Goal: Task Accomplishment & Management: Complete application form

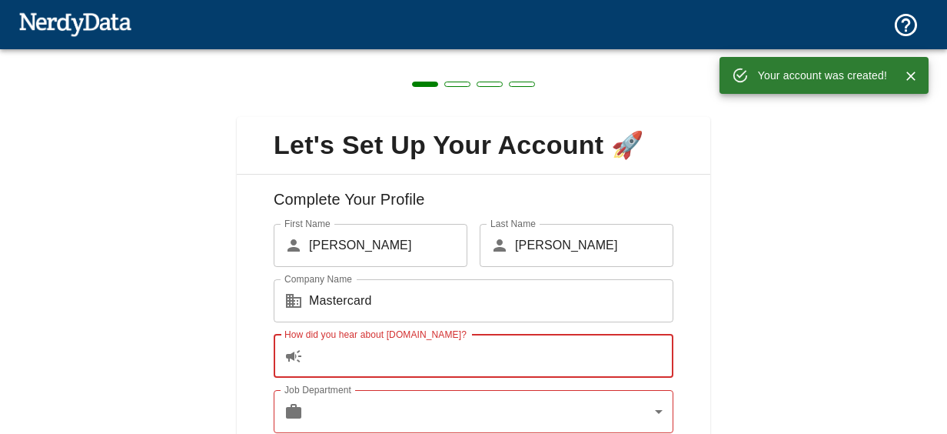
scroll to position [77, 0]
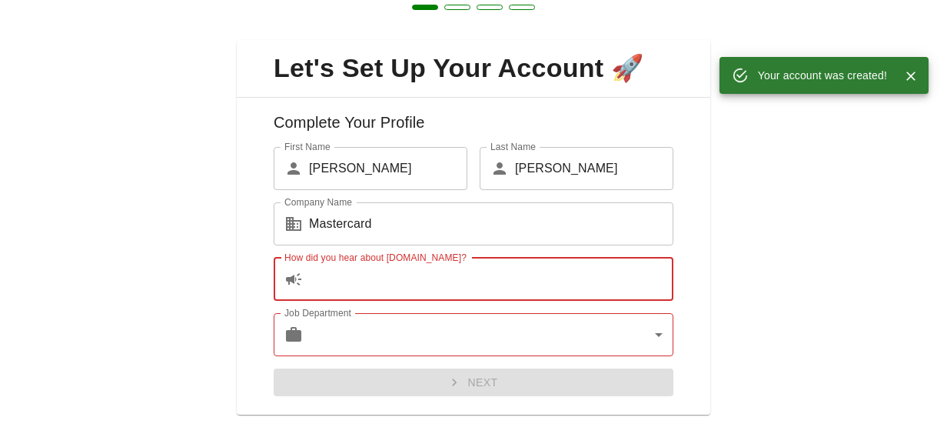
click at [357, 280] on input "How did you hear about [DOMAIN_NAME]?" at bounding box center [491, 279] width 364 height 43
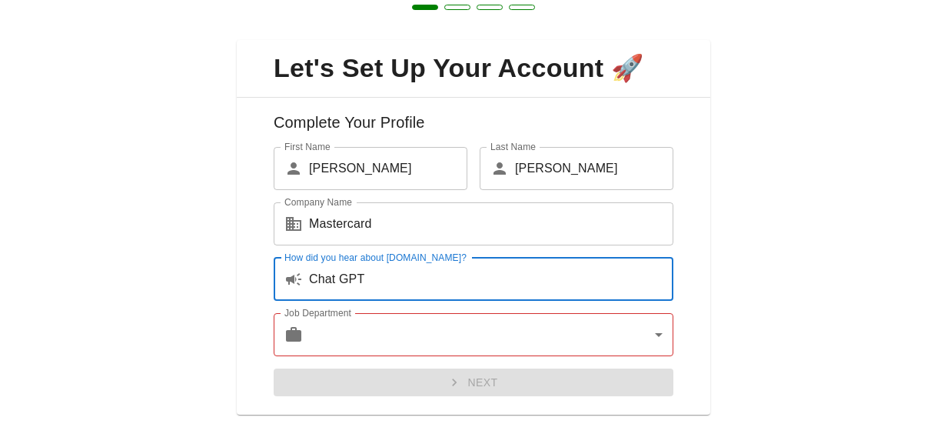
type input "Chat GPT"
click at [347, 54] on body "Technologies Domains Pricing Products Create a Report Create a list of websites…" at bounding box center [473, 27] width 947 height 54
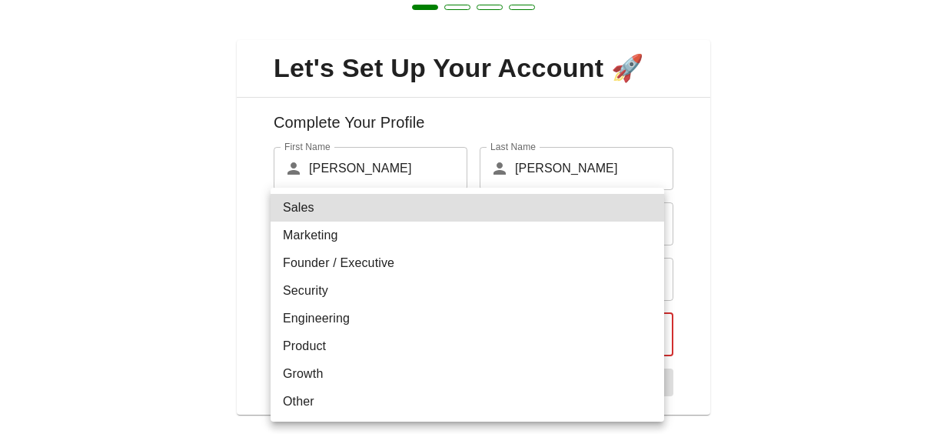
click at [324, 246] on li "Marketing" at bounding box center [468, 235] width 394 height 28
type input "marketing"
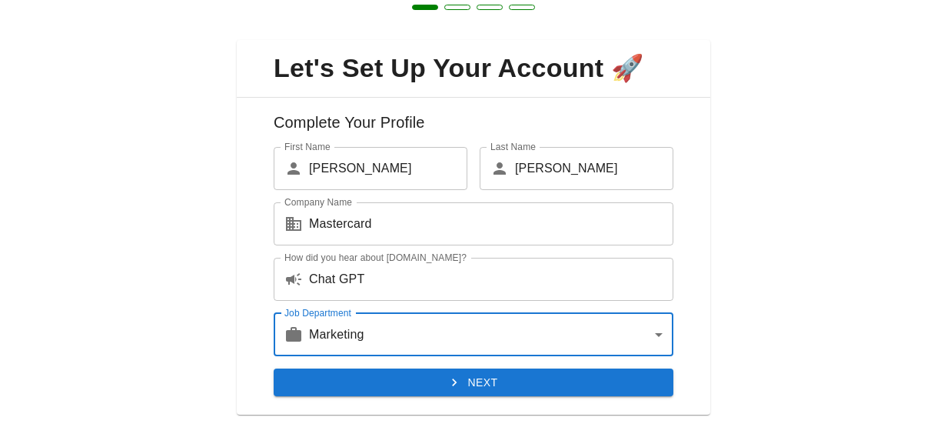
scroll to position [107, 0]
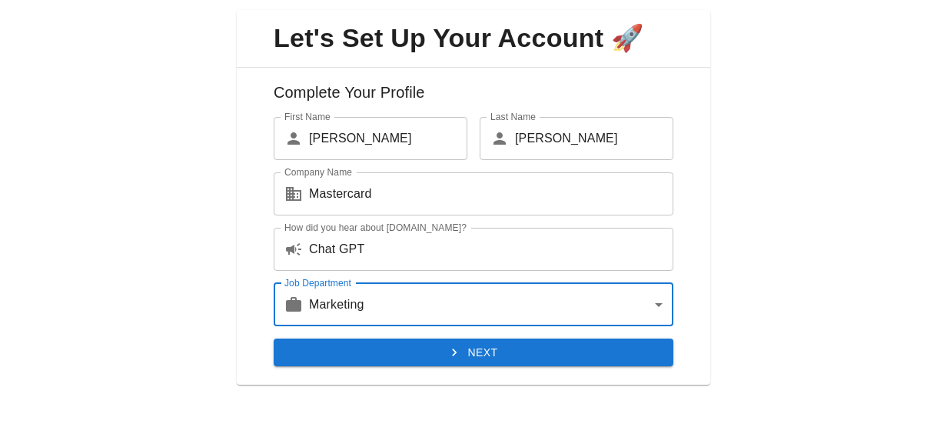
click at [477, 346] on button "Next" at bounding box center [474, 352] width 400 height 28
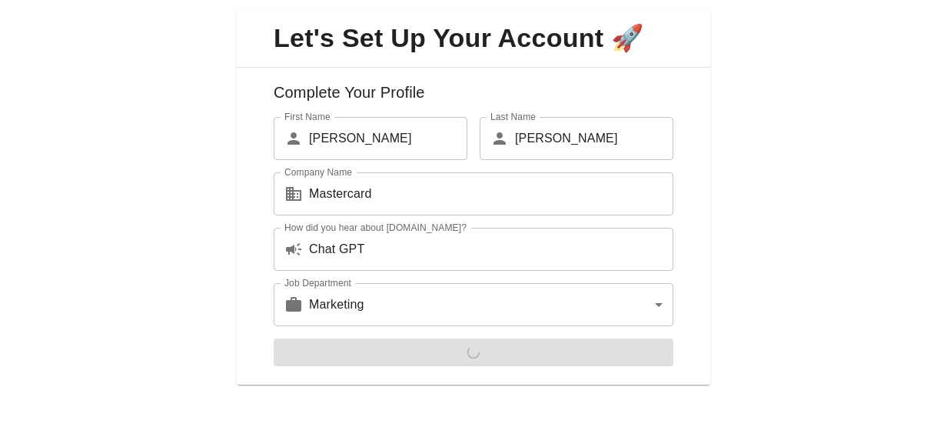
scroll to position [0, 0]
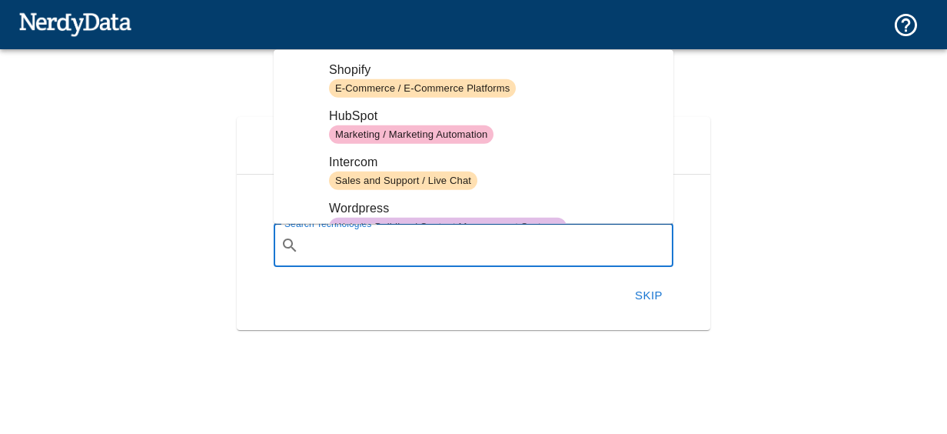
click at [387, 248] on input "Search Technologies" at bounding box center [485, 245] width 361 height 29
click at [400, 298] on div "Skip" at bounding box center [467, 289] width 412 height 45
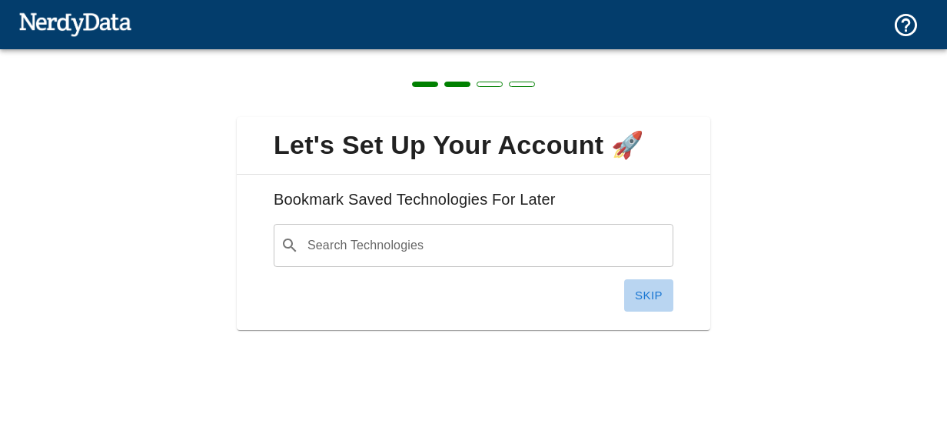
click at [648, 300] on button "Skip" at bounding box center [648, 295] width 49 height 32
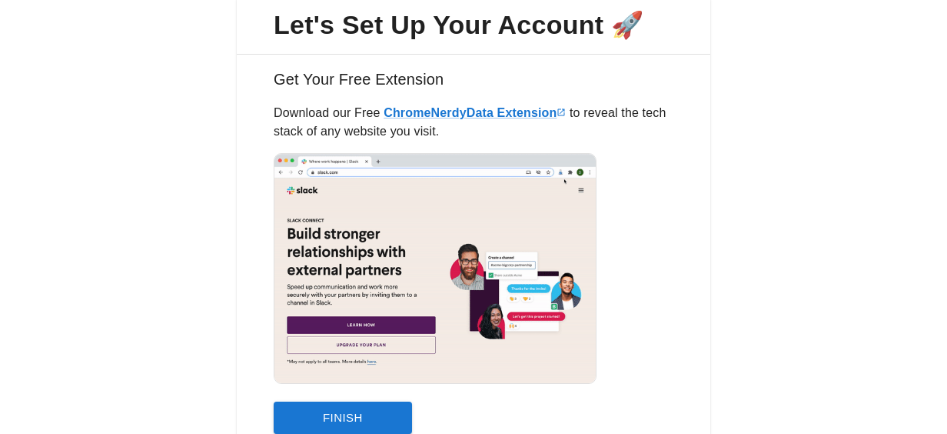
scroll to position [187, 0]
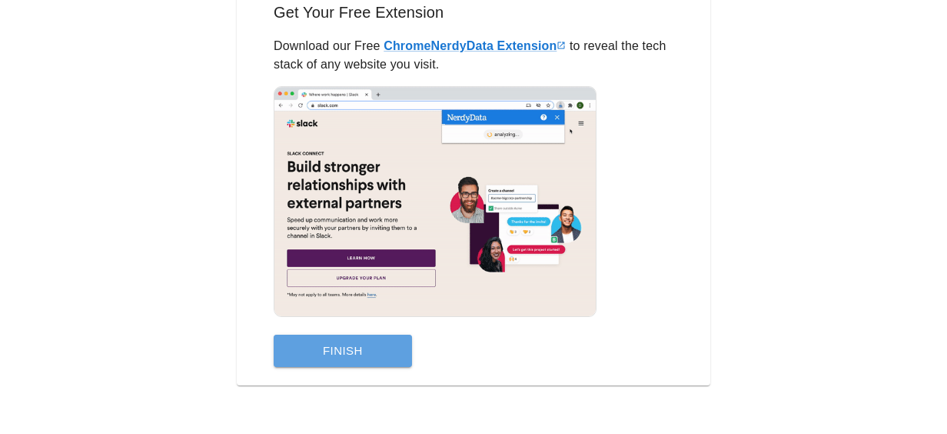
click at [357, 359] on button "Finish" at bounding box center [343, 350] width 138 height 32
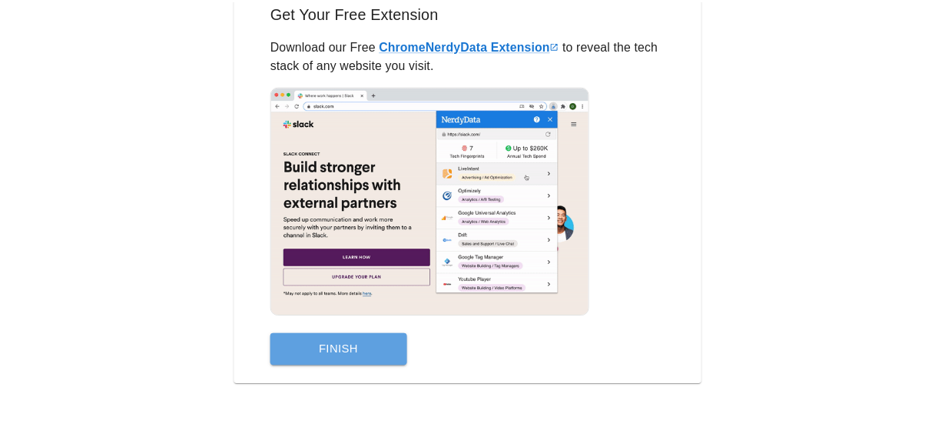
scroll to position [0, 0]
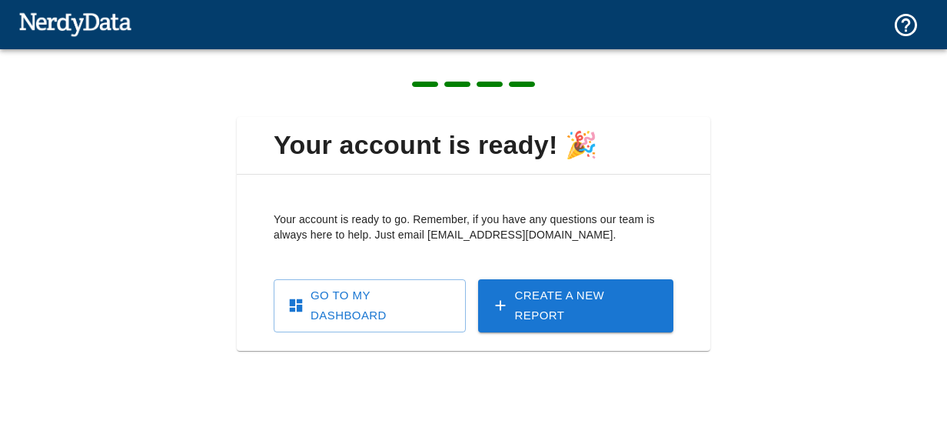
click at [389, 301] on link "Go To My Dashboard" at bounding box center [370, 305] width 192 height 53
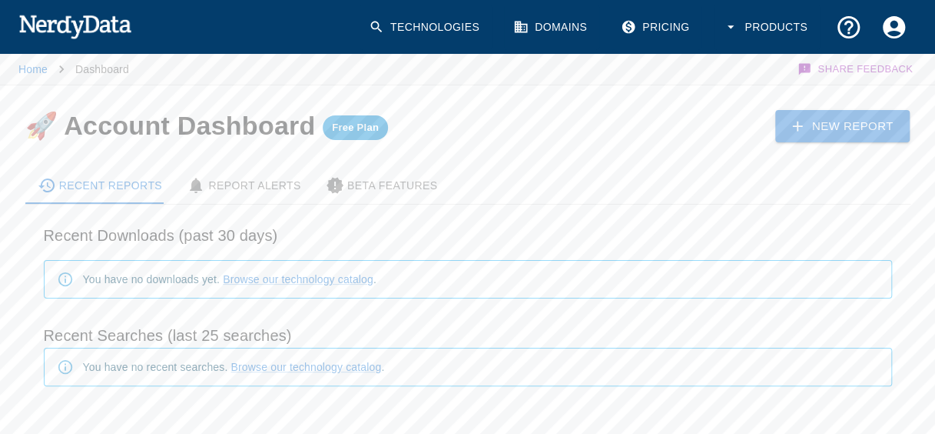
click at [565, 28] on link "Domains" at bounding box center [551, 27] width 95 height 45
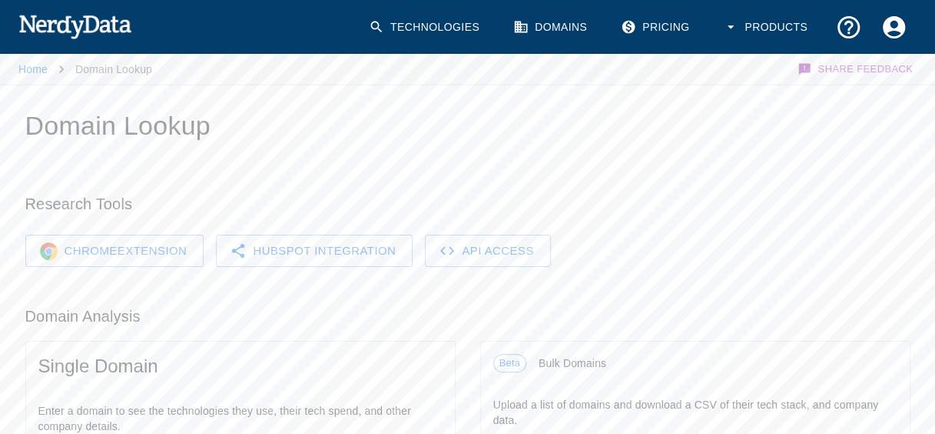
scroll to position [231, 0]
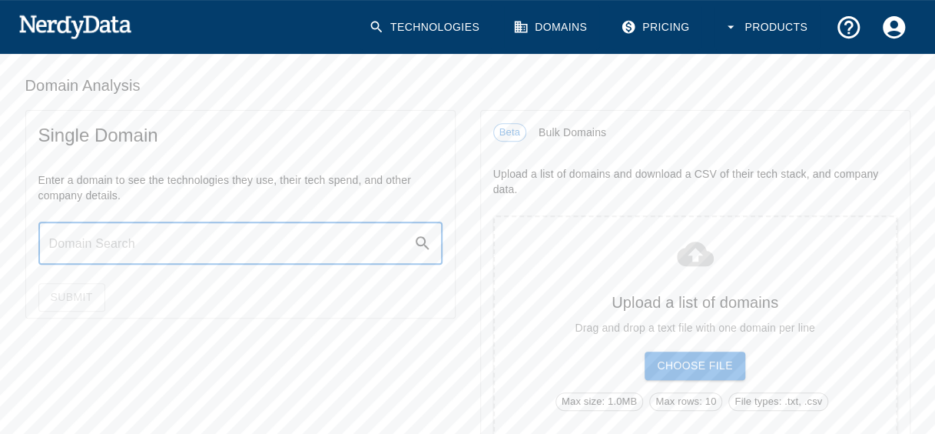
click at [135, 246] on input "text" at bounding box center [225, 242] width 375 height 43
click at [138, 241] on input "text" at bounding box center [225, 242] width 375 height 43
paste input "[URL][DOMAIN_NAME]"
type input "[URL][DOMAIN_NAME]"
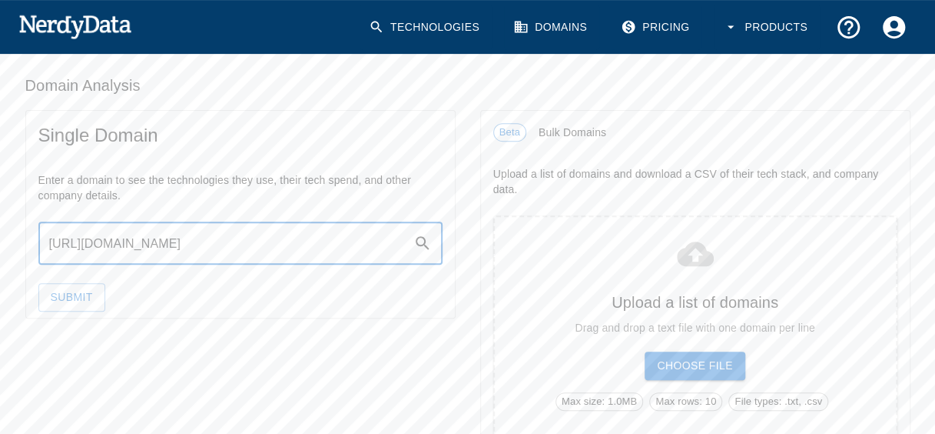
scroll to position [0, 0]
click at [65, 295] on button "Submit" at bounding box center [71, 297] width 67 height 28
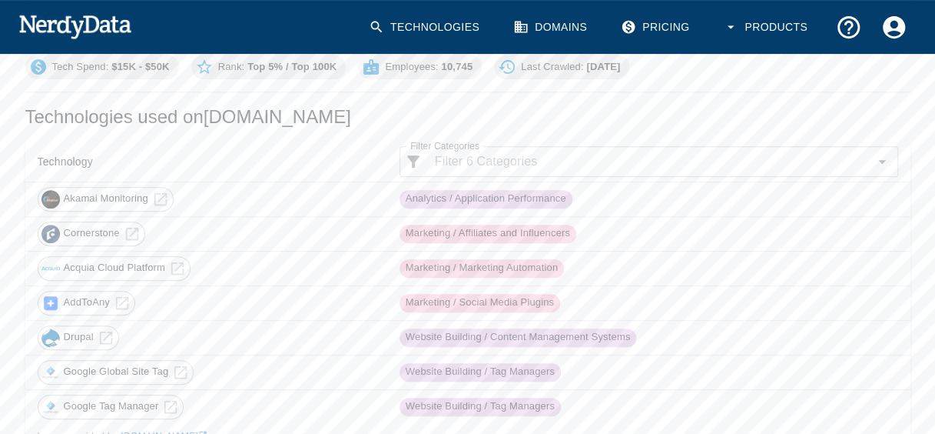
scroll to position [231, 0]
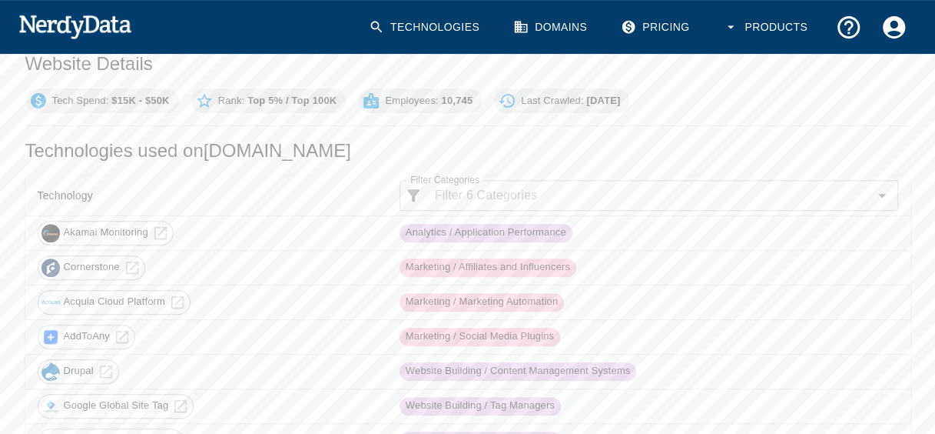
click at [464, 192] on input "Filter Categories" at bounding box center [649, 195] width 440 height 22
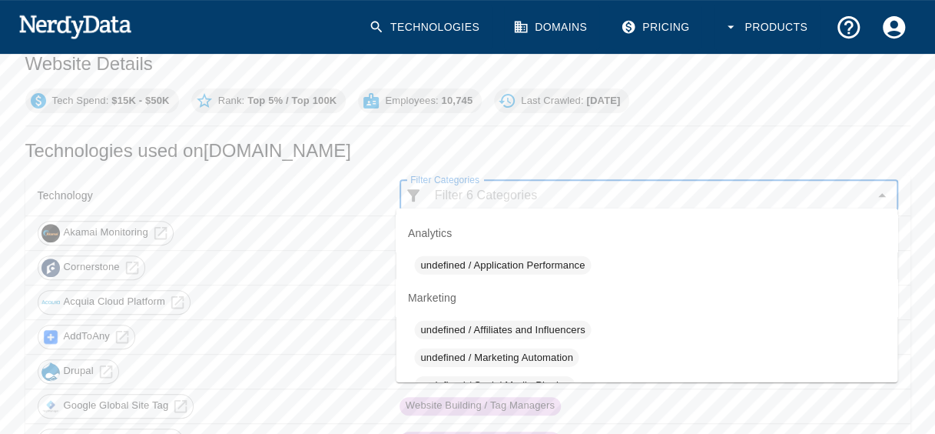
click at [464, 192] on input "Filter Categories" at bounding box center [649, 195] width 440 height 22
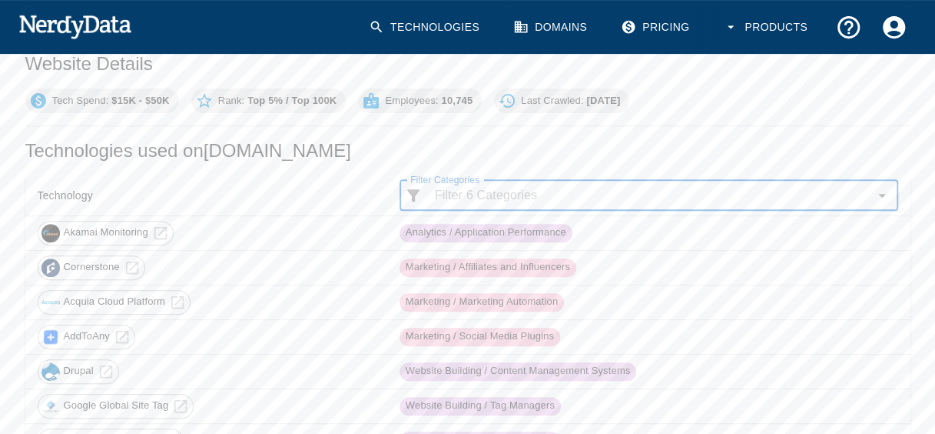
scroll to position [307, 0]
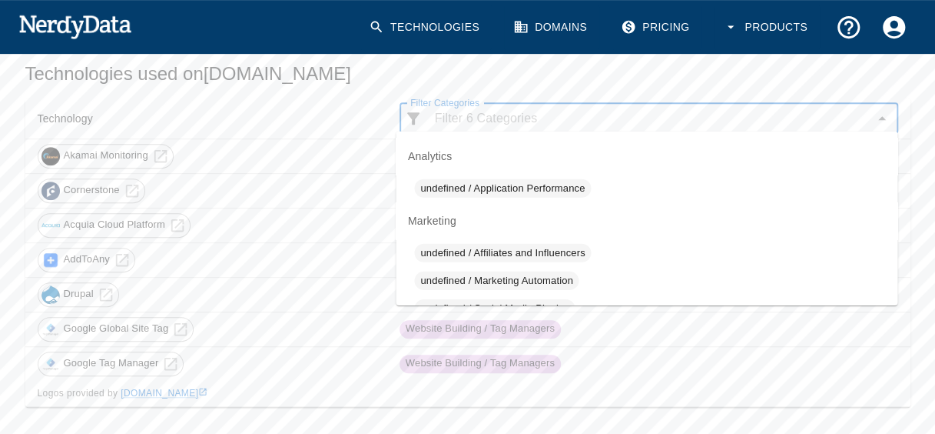
click at [337, 106] on th "Technology" at bounding box center [206, 118] width 362 height 41
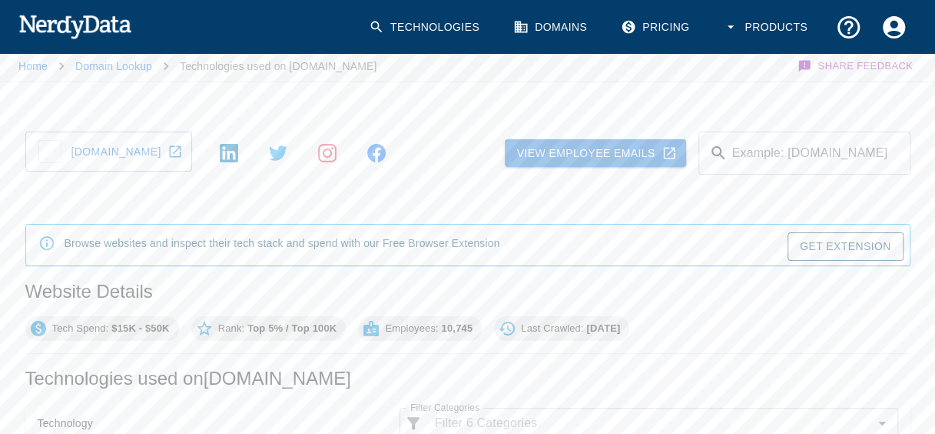
scroll to position [0, 0]
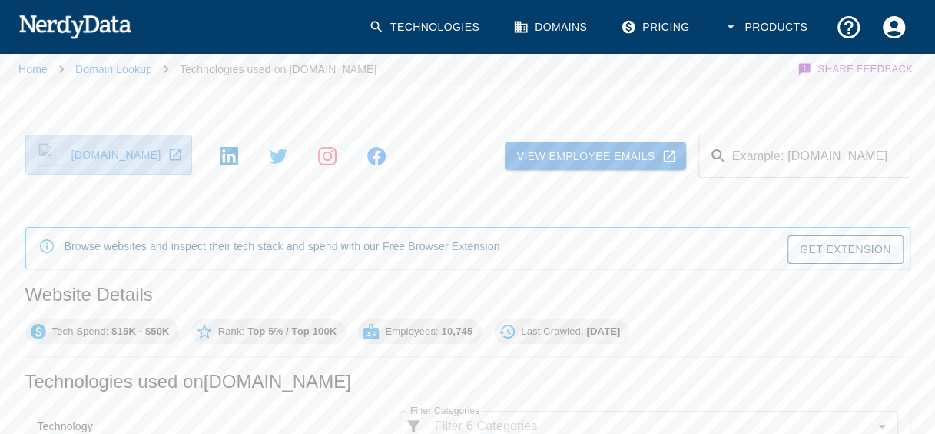
click at [148, 156] on link "[DOMAIN_NAME]" at bounding box center [108, 155] width 167 height 40
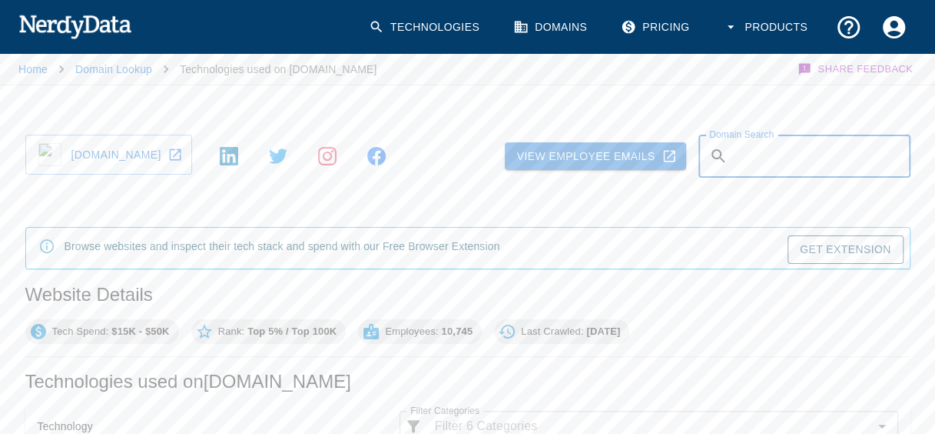
click at [743, 157] on input "Domain Search" at bounding box center [822, 156] width 177 height 43
click at [287, 157] on icon "twitter.com/uwt" at bounding box center [278, 155] width 18 height 15
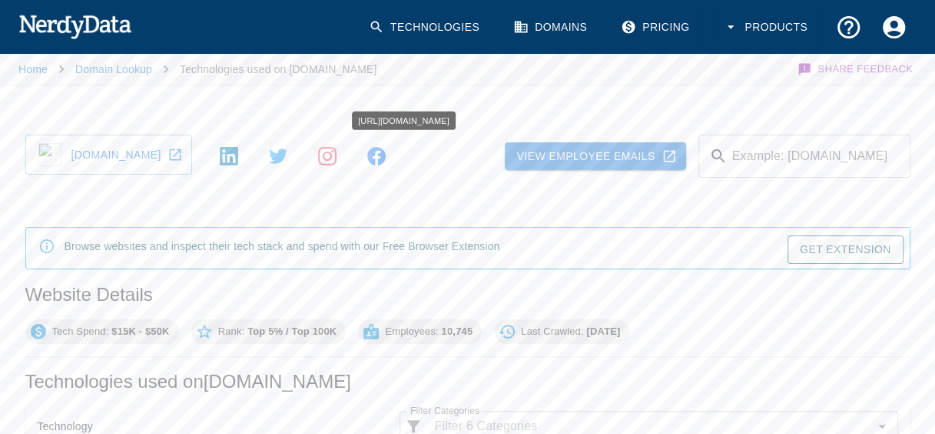
click at [386, 157] on icon "Facebook icon" at bounding box center [376, 156] width 18 height 18
click at [410, 241] on div "Browse websites and inspect their tech stack and spend with our Free Browser Ex…" at bounding box center [283, 248] width 436 height 32
